Goal: Obtain resource: Obtain resource

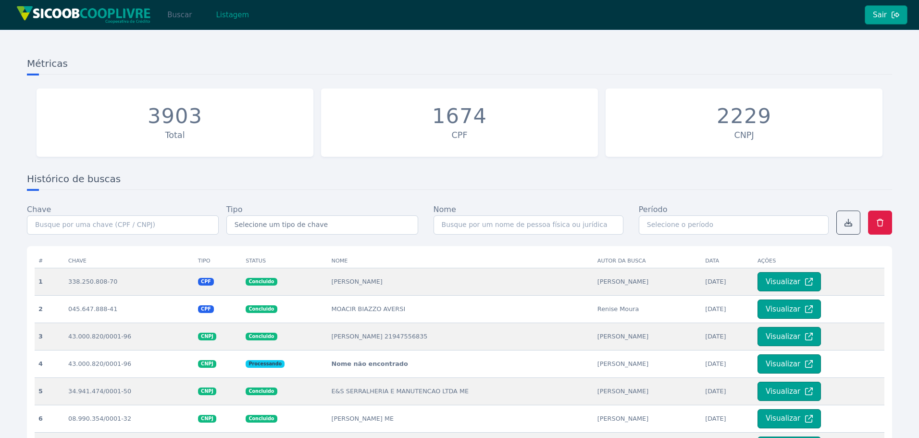
click at [187, 13] on button "Buscar" at bounding box center [179, 14] width 41 height 19
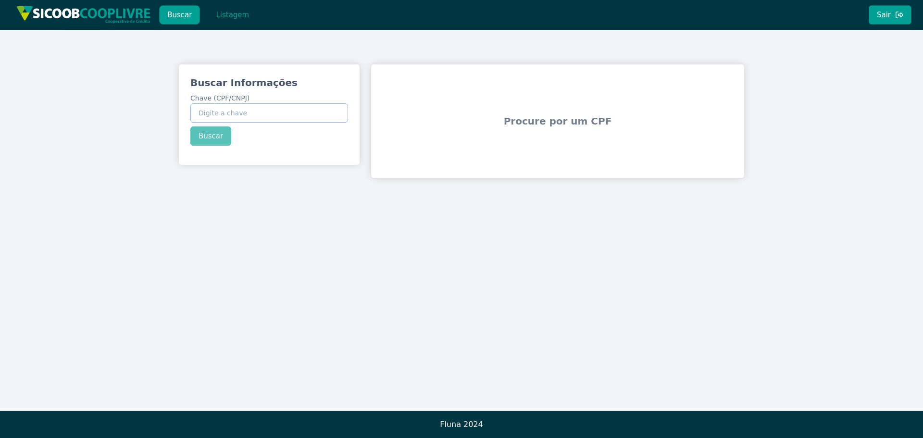
click at [257, 112] on input "Chave (CPF/CNPJ)" at bounding box center [269, 112] width 158 height 19
paste input "57.212.528/0001-41"
type input "57.212.528/0001-41"
drag, startPoint x: 214, startPoint y: 131, endPoint x: 282, endPoint y: 154, distance: 71.0
click at [215, 131] on div "Buscar Informações Chave (CPF/CNPJ) 57.212.528/0001-41 Buscar" at bounding box center [269, 110] width 181 height 93
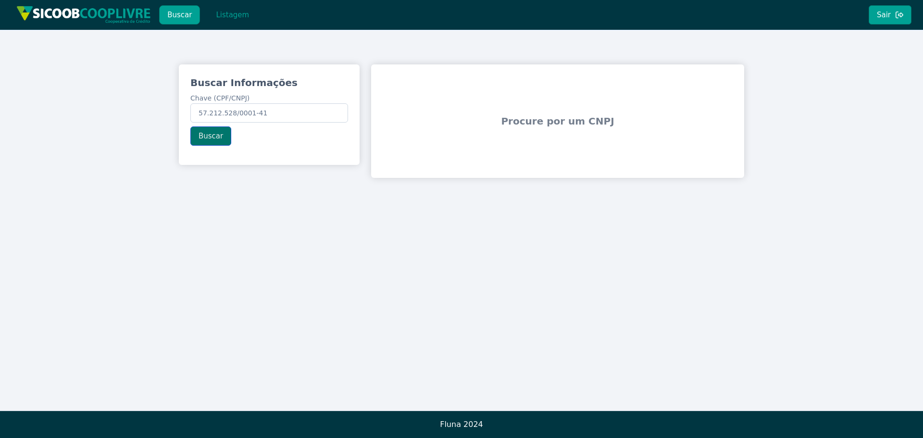
click at [213, 141] on button "Buscar" at bounding box center [210, 135] width 41 height 19
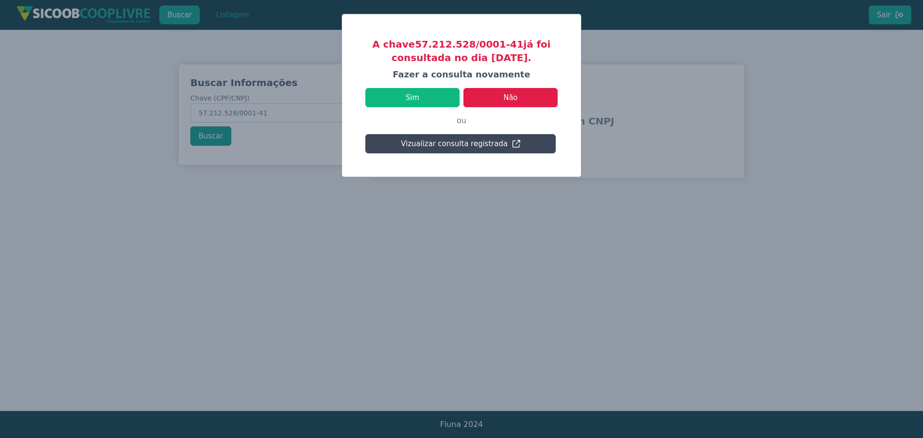
click at [474, 145] on button "Vizualizar consulta registrada" at bounding box center [460, 143] width 190 height 19
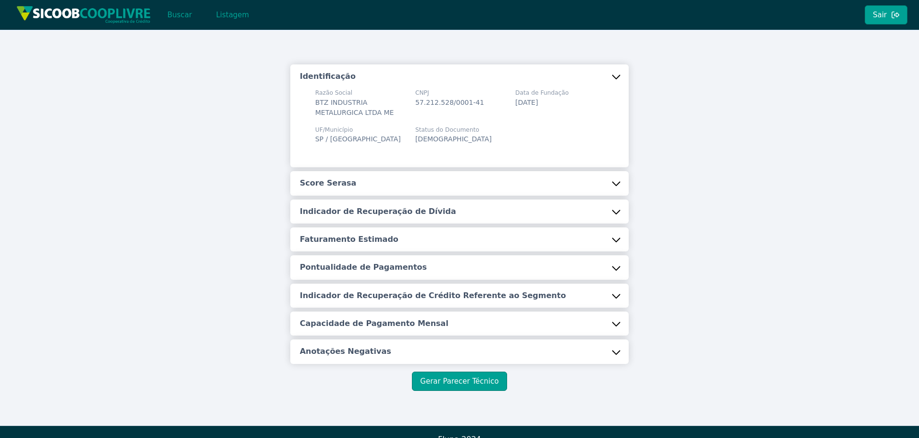
click at [417, 195] on button "Score Serasa" at bounding box center [459, 183] width 339 height 24
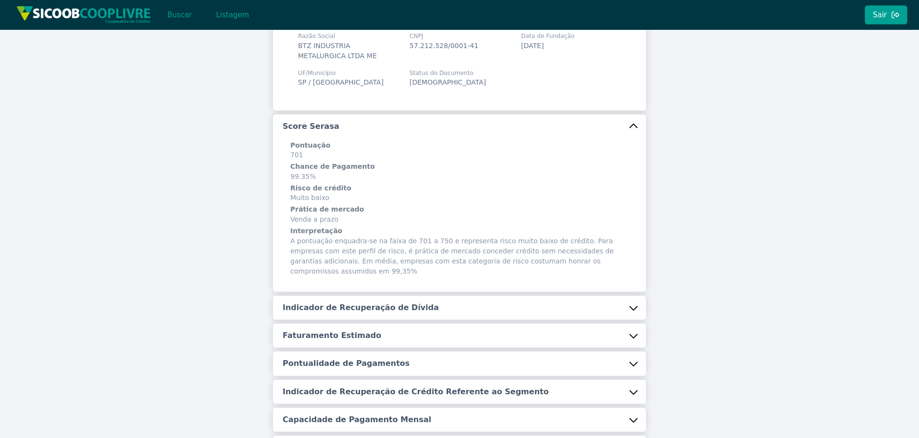
scroll to position [158, 0]
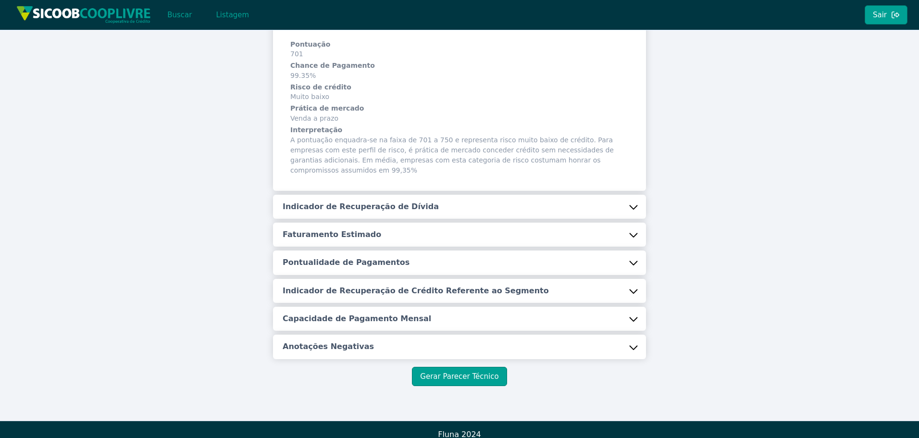
click at [409, 201] on button "Indicador de Recuperação de Dívida" at bounding box center [459, 207] width 373 height 24
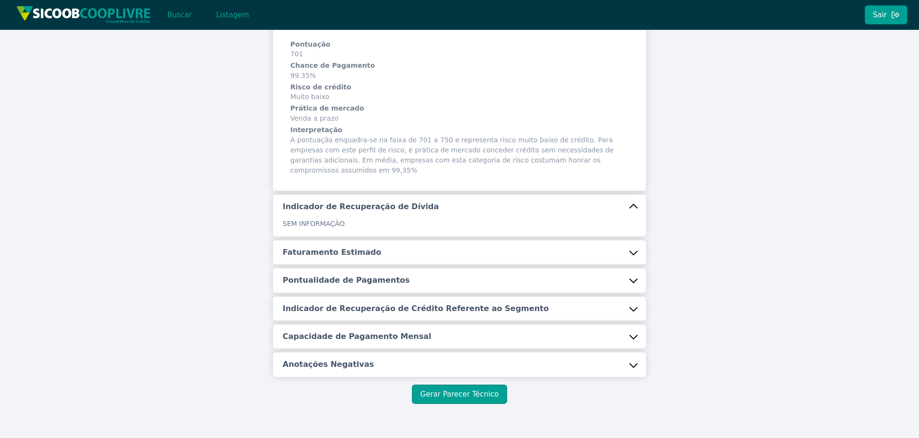
click at [382, 255] on div "Identificação Razão Social BTZ INDUSTRIA METALURGICA LTDA ME CNPJ 57.212.528/00…" at bounding box center [459, 142] width 373 height 470
click at [386, 249] on button "Faturamento Estimado" at bounding box center [459, 252] width 373 height 24
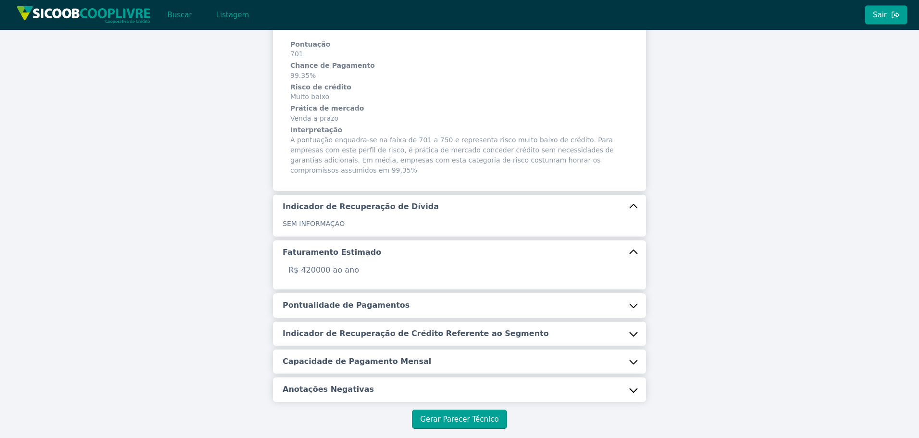
click at [376, 300] on h5 "Pontualidade de Pagamentos" at bounding box center [346, 305] width 127 height 11
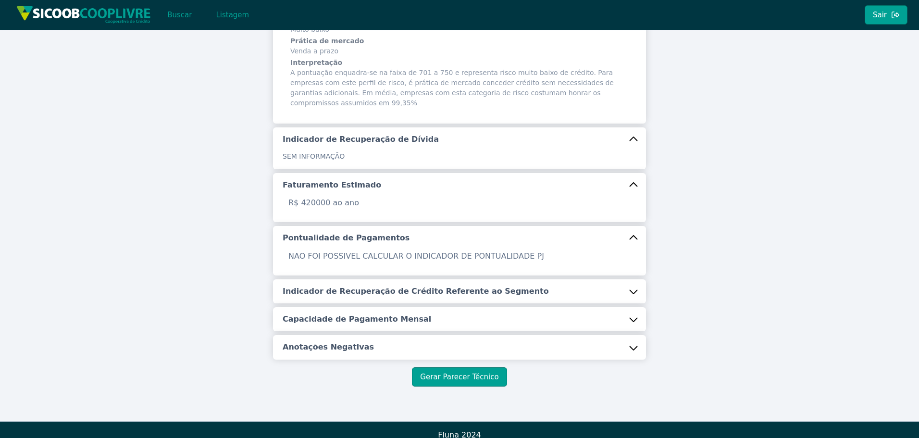
scroll to position [226, 0]
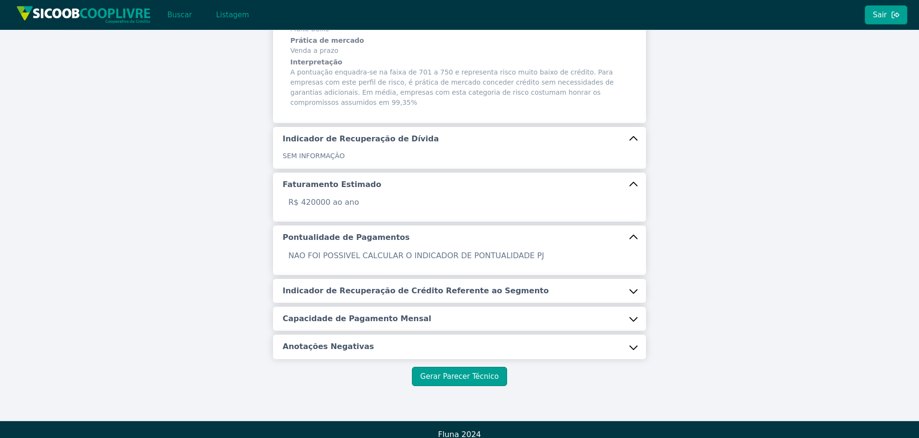
click at [389, 286] on h5 "Indicador de Recuperação de Crédito Referente ao Segmento" at bounding box center [416, 291] width 266 height 11
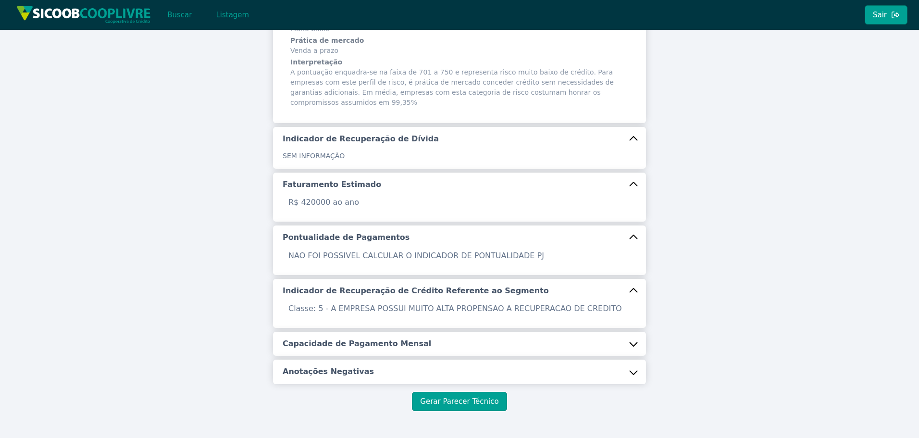
click at [369, 338] on h5 "Capacidade de Pagamento Mensal" at bounding box center [357, 343] width 149 height 11
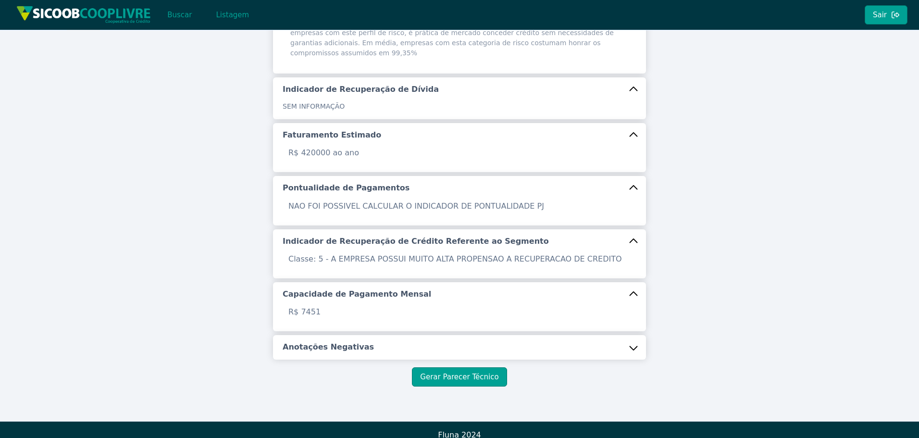
scroll to position [276, 0]
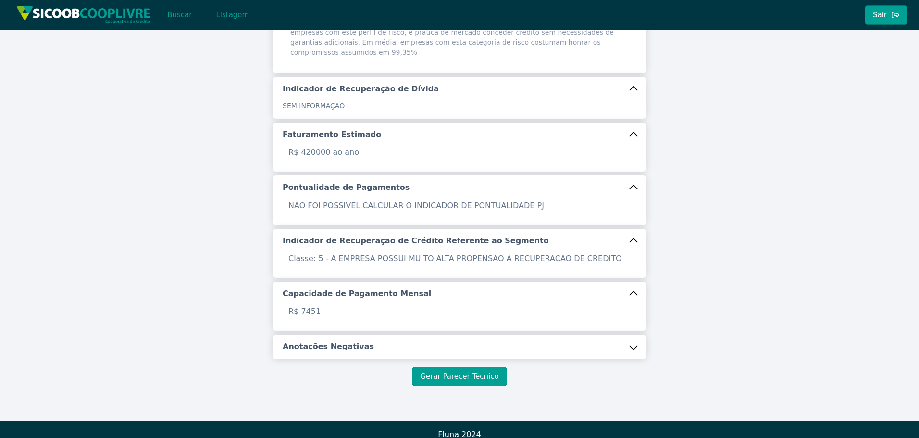
click at [376, 335] on button "Anotações Negativas" at bounding box center [459, 347] width 373 height 24
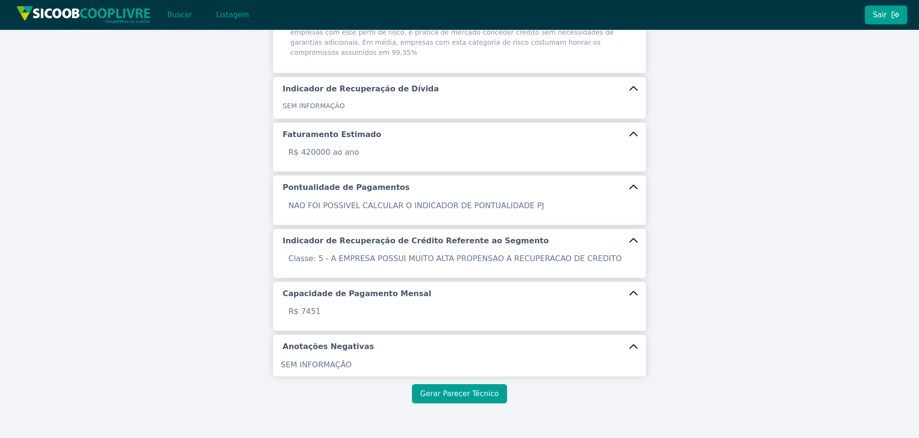
click at [468, 384] on button "Gerar Parecer Técnico" at bounding box center [459, 393] width 95 height 19
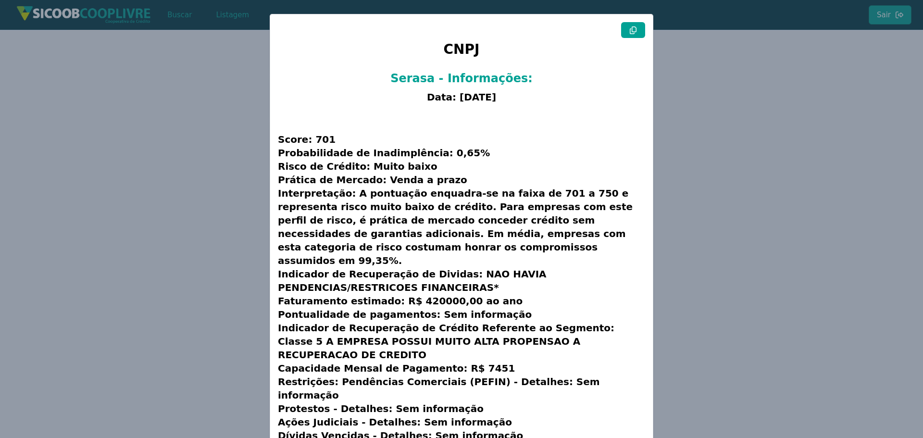
click at [627, 34] on button at bounding box center [633, 30] width 24 height 16
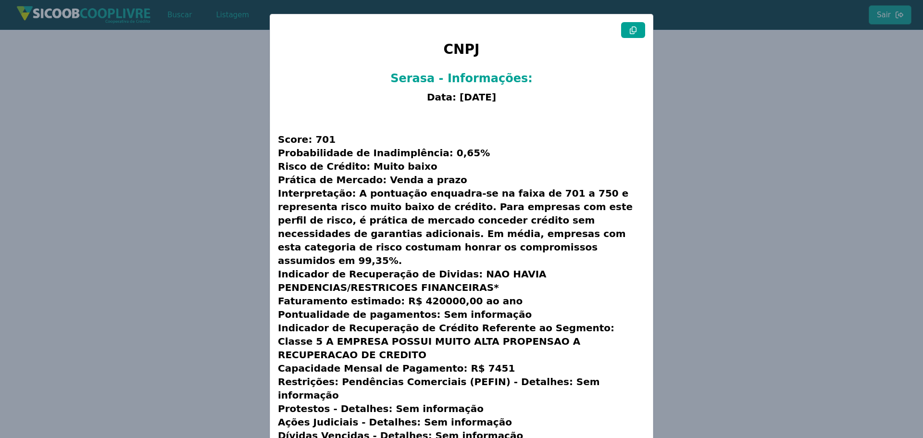
click at [627, 34] on button at bounding box center [633, 30] width 24 height 16
click at [102, 129] on modal-container "CNPJ Serasa - Informações: Data: [DATE] Score: 701 Probabilidade de Inadimplênc…" at bounding box center [461, 219] width 923 height 438
